Goal: Task Accomplishment & Management: Use online tool/utility

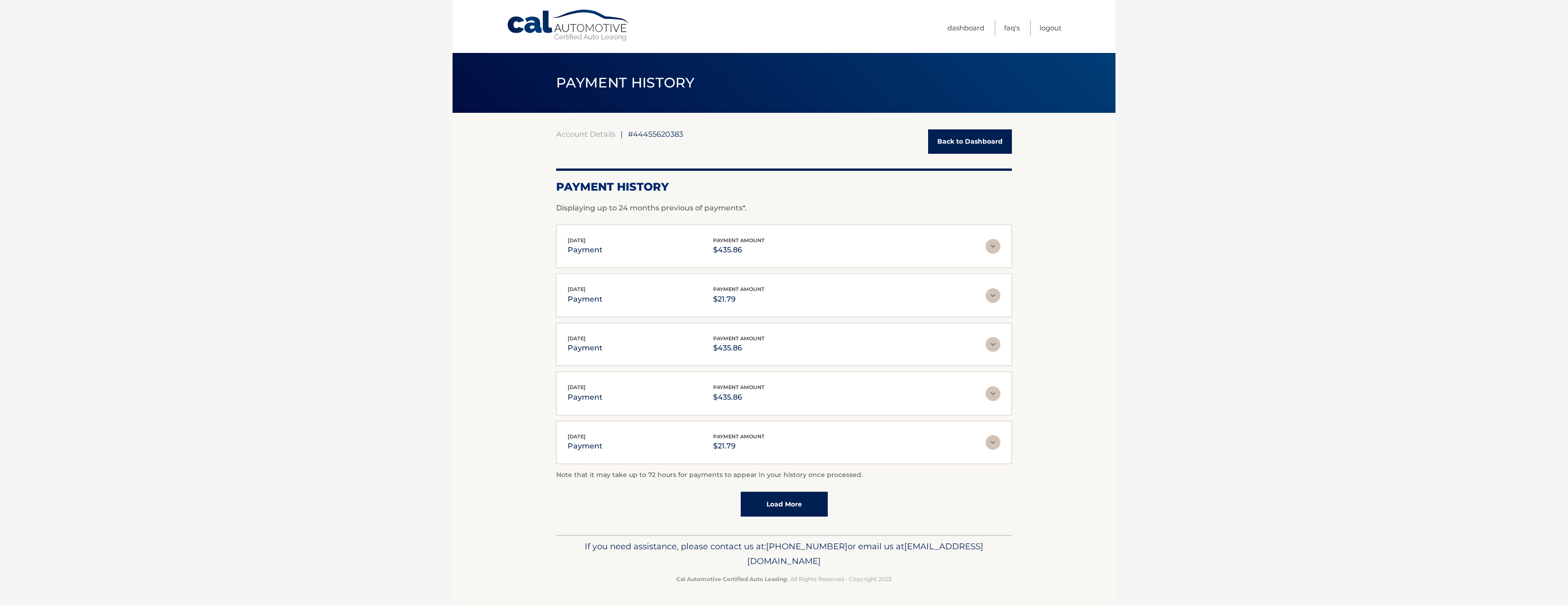
click at [286, 120] on body "Cal Automotive Menu Dashboard FAQ's Logout |" at bounding box center [784, 302] width 1568 height 605
click at [542, 24] on link "Cal Automotive" at bounding box center [569, 26] width 124 height 33
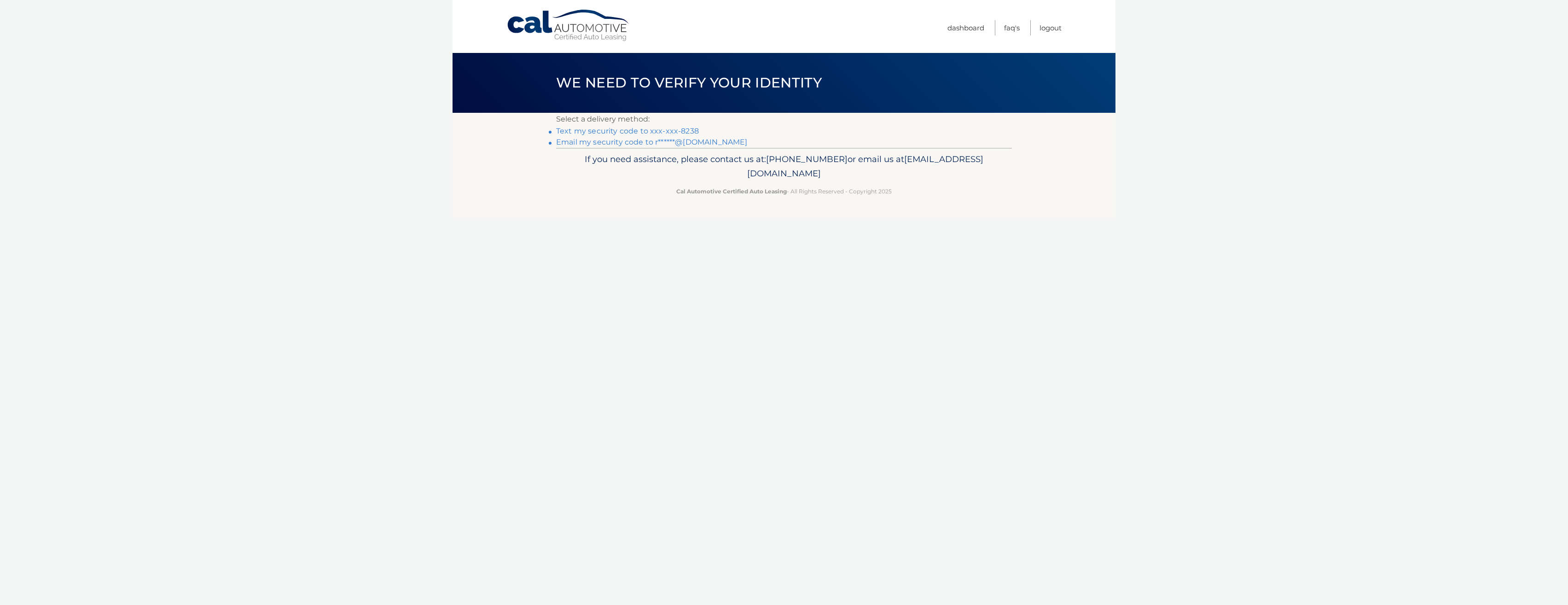
click at [675, 130] on link "Text my security code to xxx-xxx-8238" at bounding box center [628, 131] width 142 height 9
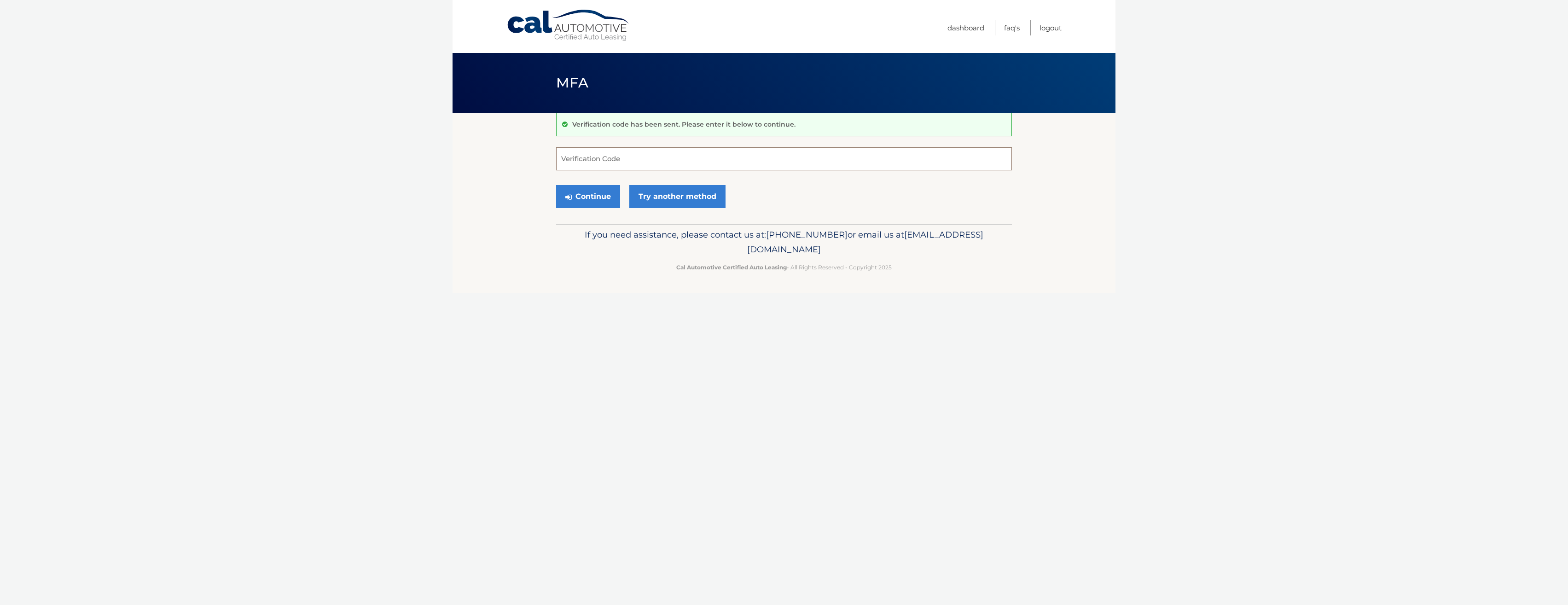
click at [660, 160] on input "Verification Code" at bounding box center [784, 159] width 456 height 23
type input "376119"
click at [593, 195] on button "Continue" at bounding box center [588, 197] width 64 height 23
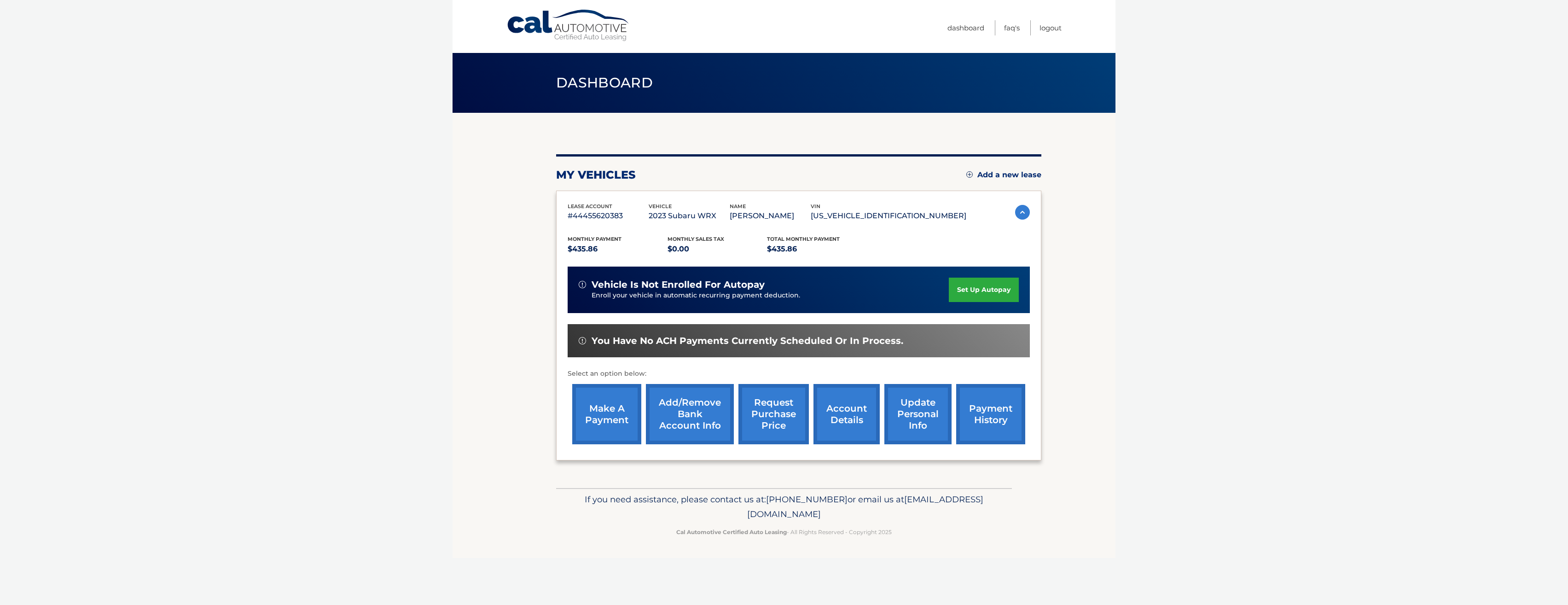
click at [424, 324] on body "Cal Automotive Menu Dashboard FAQ's Logout" at bounding box center [784, 302] width 1568 height 605
click at [775, 407] on link "request purchase price" at bounding box center [774, 414] width 71 height 60
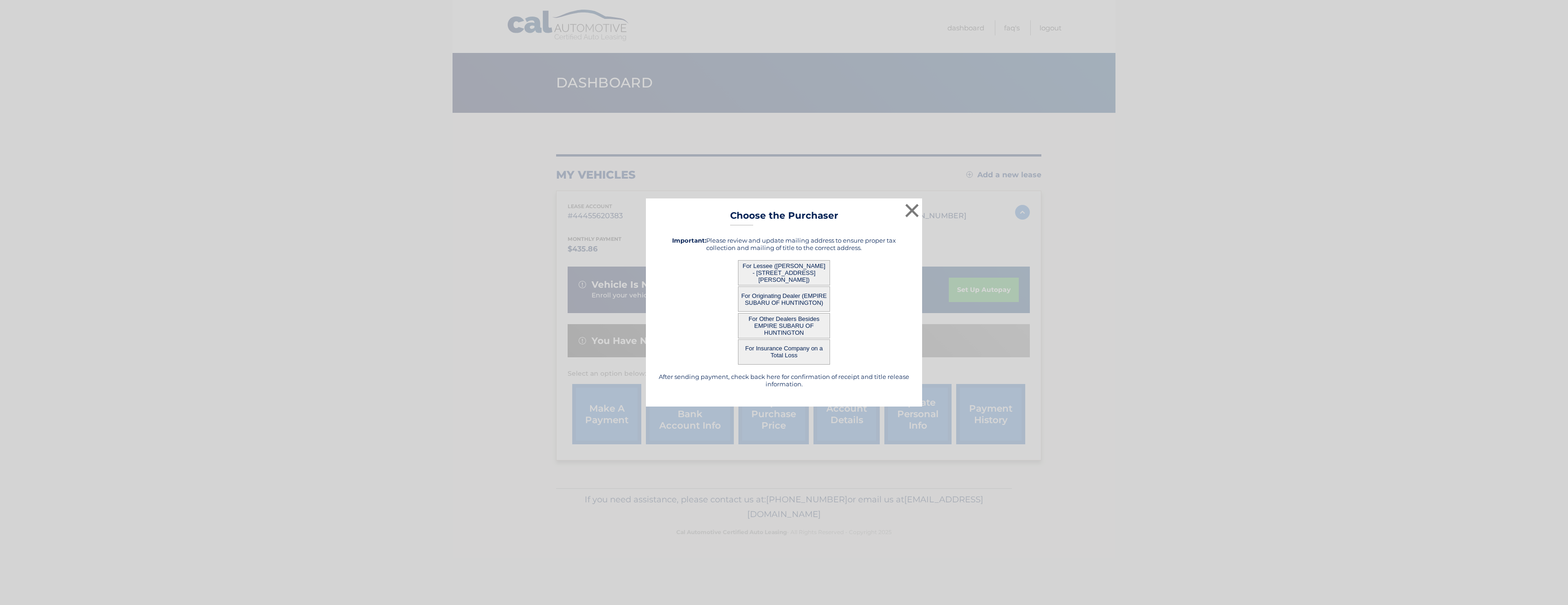
click at [794, 273] on button "For Lessee ([PERSON_NAME] - [STREET_ADDRESS][PERSON_NAME])" at bounding box center [783, 273] width 92 height 26
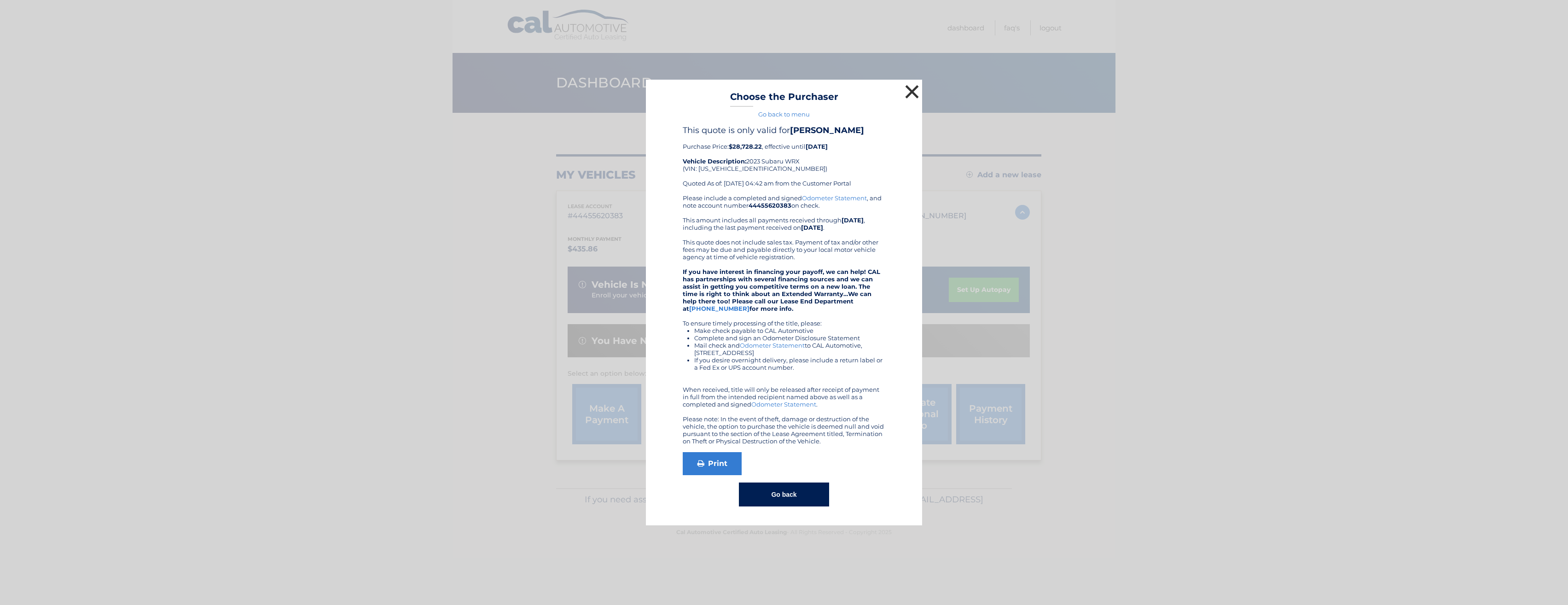
click at [910, 92] on button "×" at bounding box center [912, 91] width 18 height 18
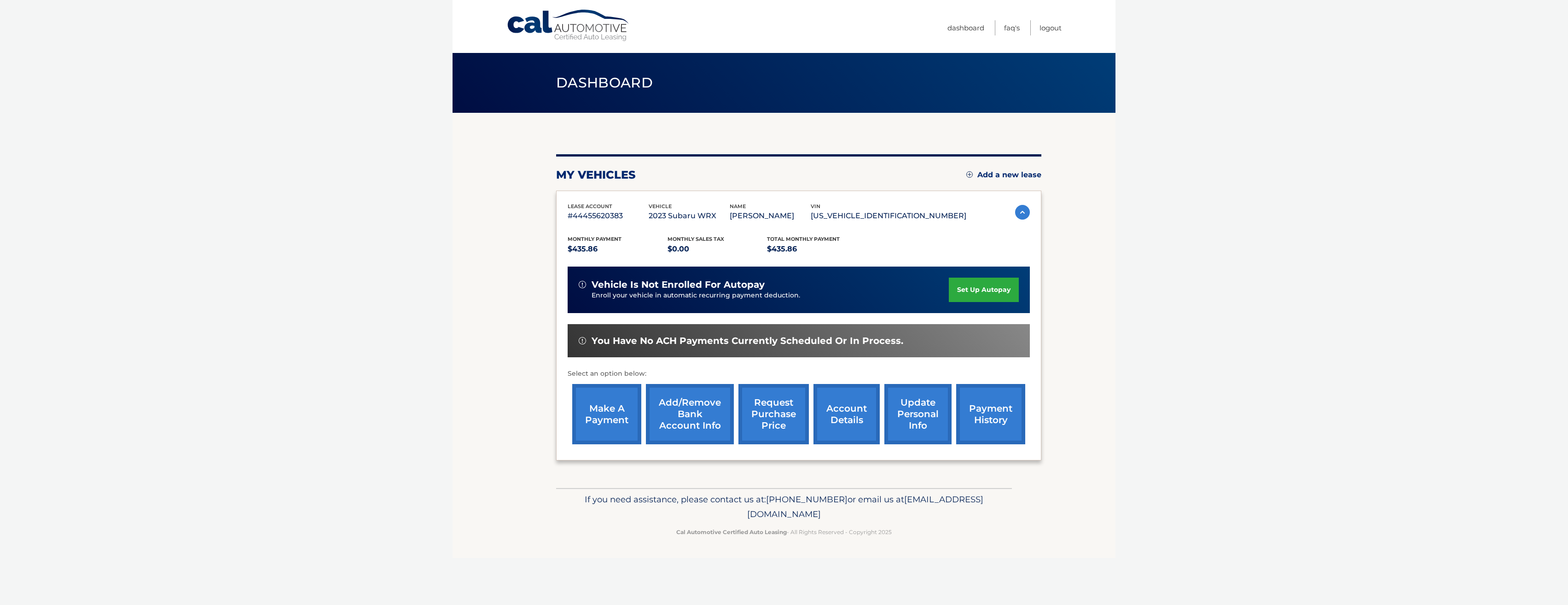
click at [1256, 330] on body "Cal Automotive Menu Dashboard FAQ's Logout" at bounding box center [784, 302] width 1568 height 605
